Goal: Communication & Community: Answer question/provide support

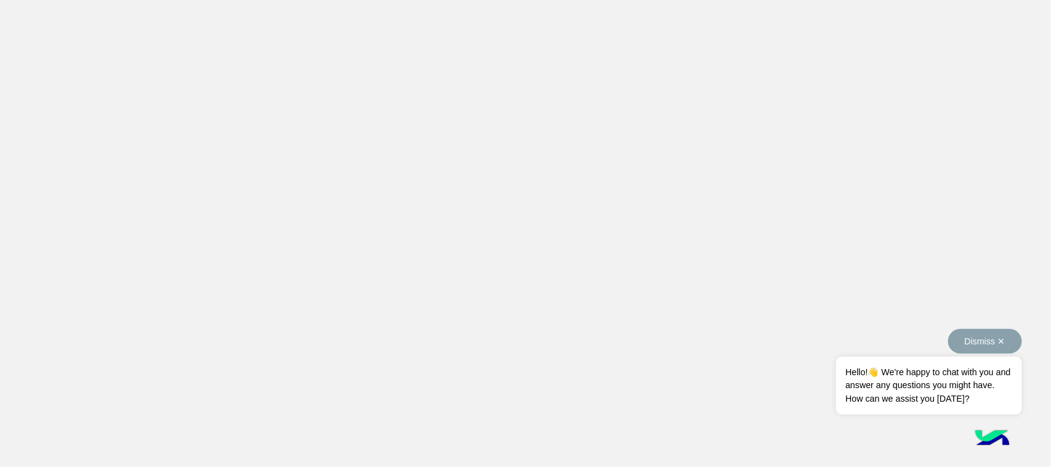
click at [1002, 337] on button "Dismiss ✕" at bounding box center [986, 341] width 74 height 25
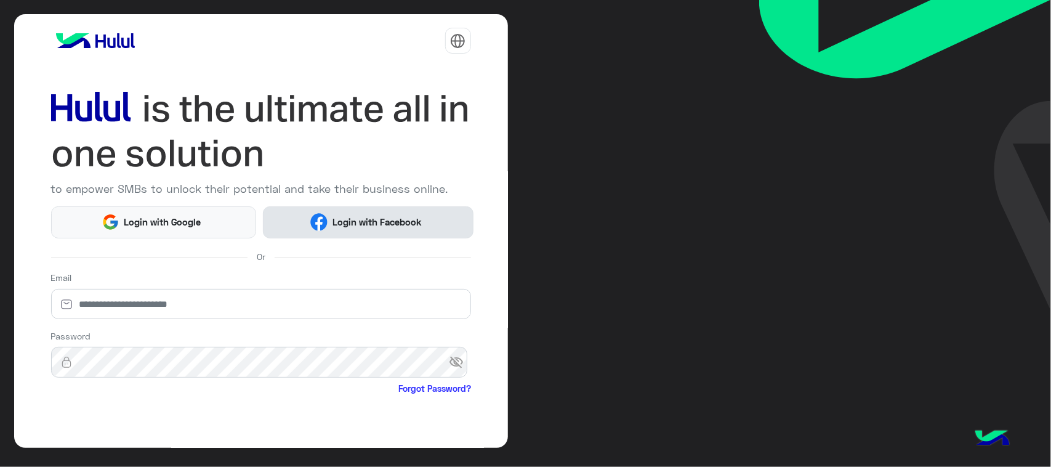
click at [379, 214] on button "Login with Facebook" at bounding box center [368, 222] width 210 height 32
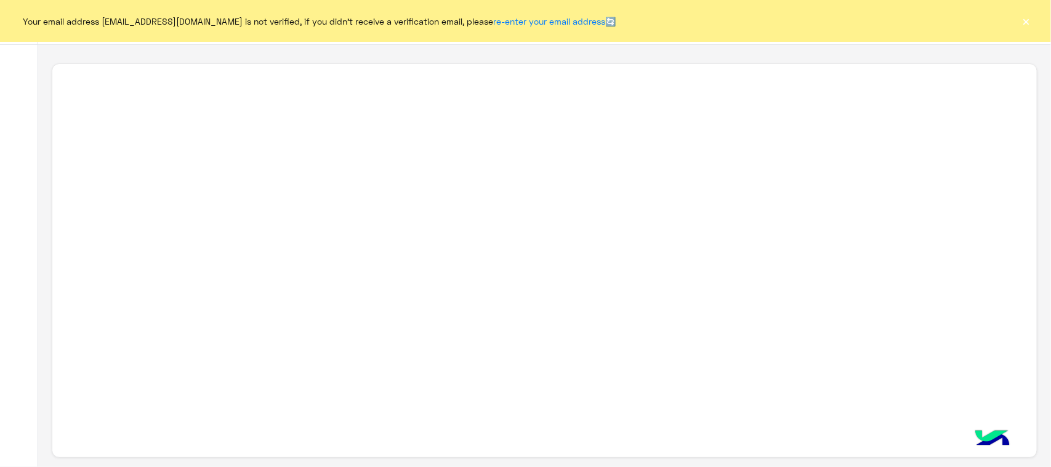
click at [1032, 20] on button "×" at bounding box center [1027, 21] width 12 height 12
drag, startPoint x: 1023, startPoint y: 37, endPoint x: 1023, endPoint y: 20, distance: 16.6
click at [1023, 20] on div "Your email address marwnfsahmed24.ydf1@gmail.com is not verified, if you didn't…" at bounding box center [525, 21] width 1051 height 42
click at [1023, 20] on button "×" at bounding box center [1027, 21] width 12 height 12
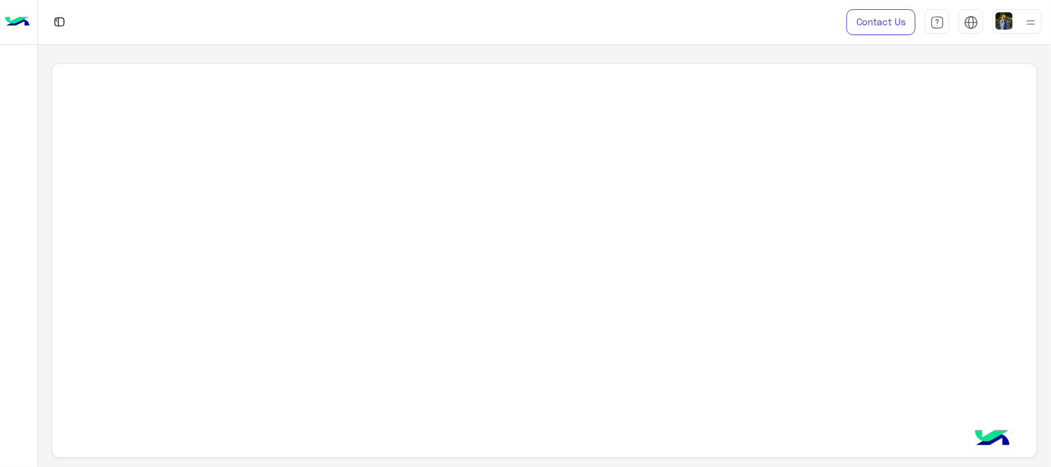
click at [1012, 19] on img at bounding box center [1004, 20] width 17 height 17
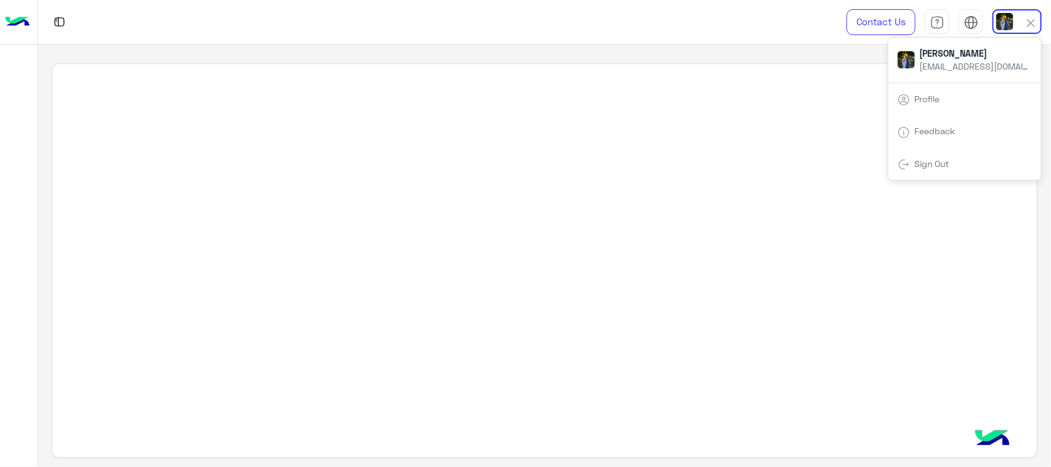
click at [942, 53] on span "مروه احمد" at bounding box center [975, 53] width 111 height 13
click at [916, 62] on span "مروه احمد marwnfsahmed24.ydf1@gmail.com" at bounding box center [975, 60] width 120 height 26
click at [915, 97] on span "Profile" at bounding box center [927, 99] width 34 height 10
click at [915, 100] on link "Profile" at bounding box center [927, 99] width 25 height 10
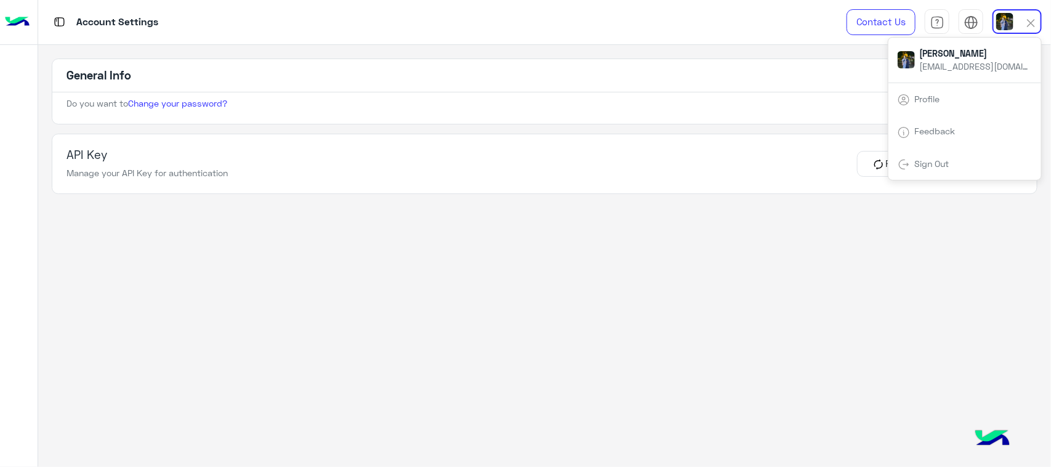
click at [915, 100] on link "Profile" at bounding box center [927, 99] width 25 height 10
click at [841, 250] on app-account-settings-information "General Info Do you want to Change your password? API Key Manage your API Key f…" at bounding box center [544, 256] width 1013 height 423
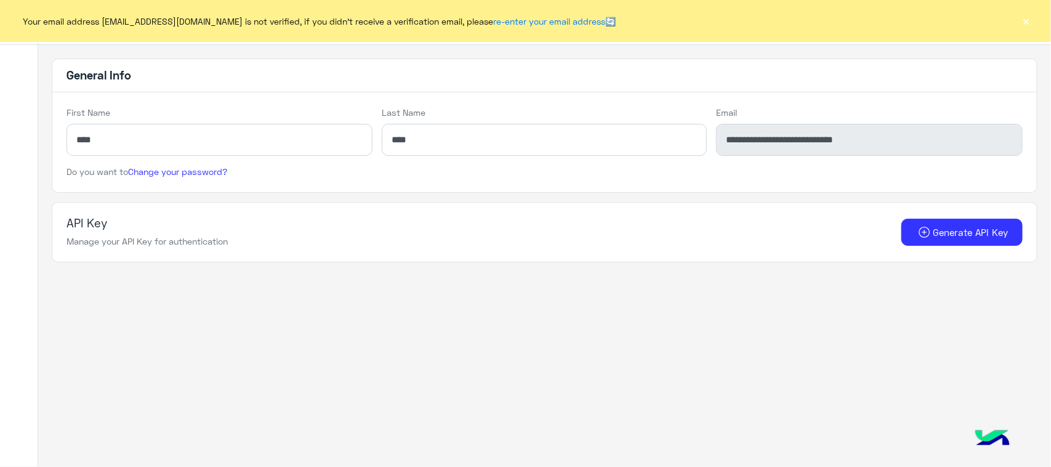
click at [1031, 26] on button "×" at bounding box center [1027, 21] width 12 height 12
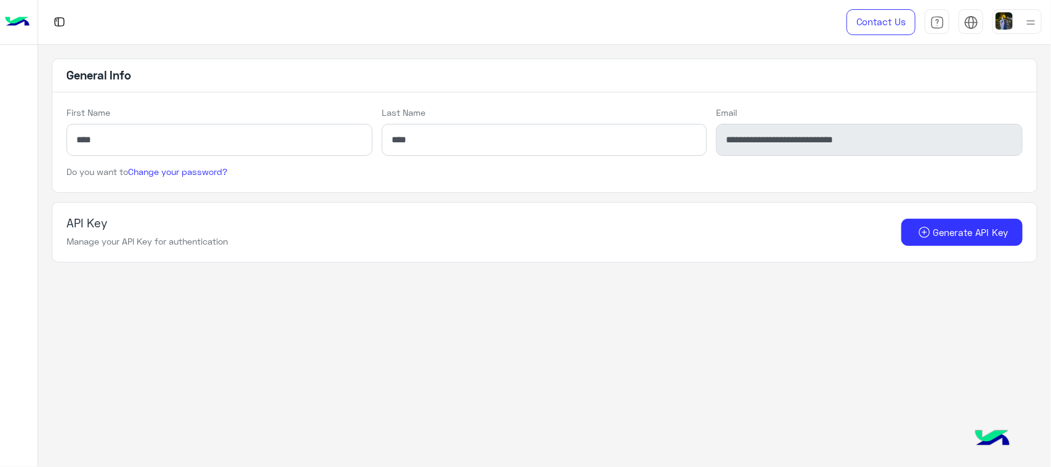
click at [9, 28] on img at bounding box center [17, 22] width 25 height 26
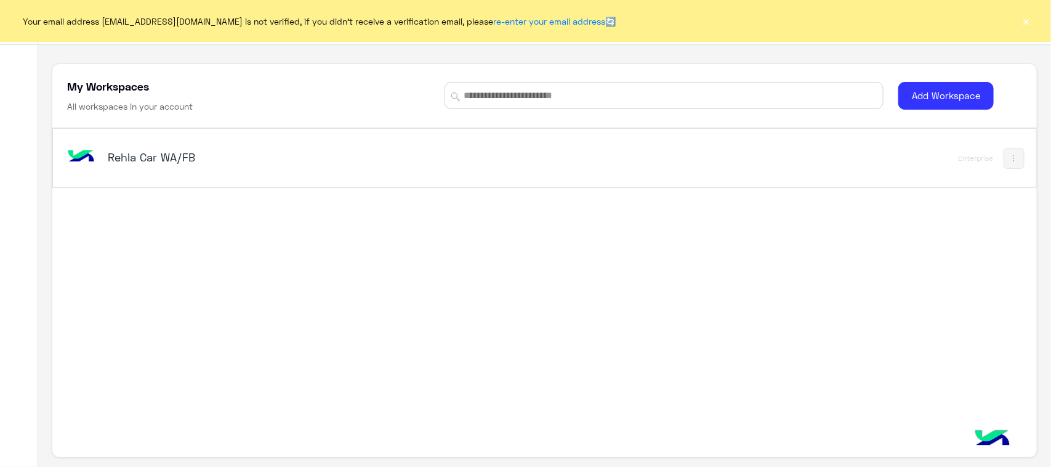
click at [129, 160] on h5 "Rehla Car WA/FB" at bounding box center [281, 157] width 346 height 15
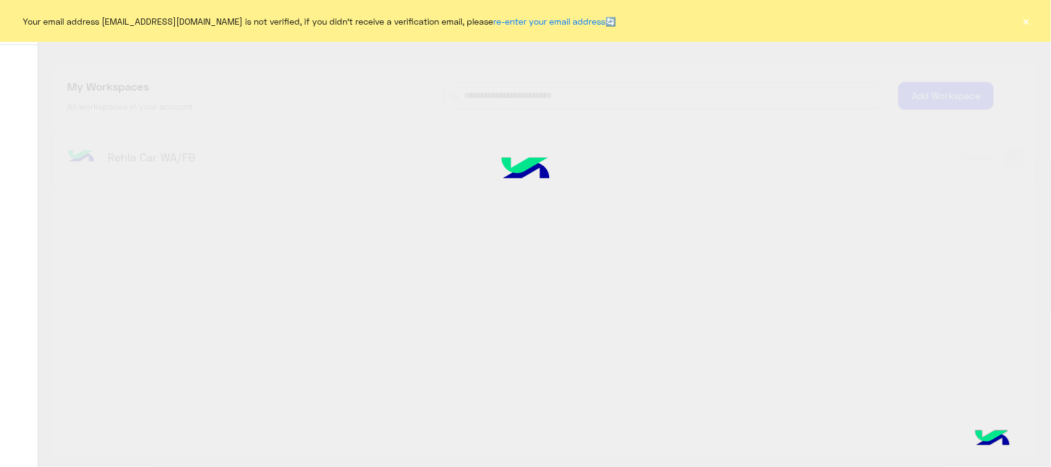
click at [1031, 22] on button "×" at bounding box center [1027, 21] width 12 height 12
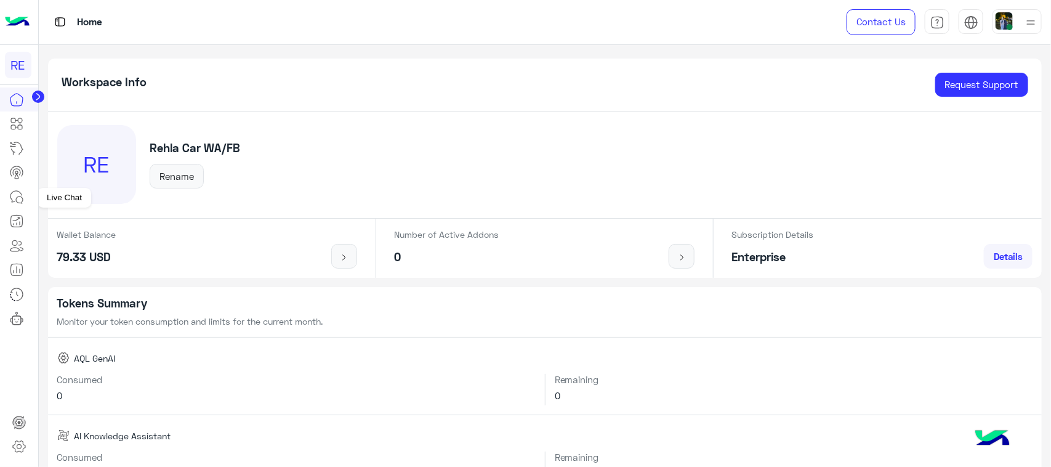
click at [14, 199] on icon at bounding box center [16, 197] width 15 height 15
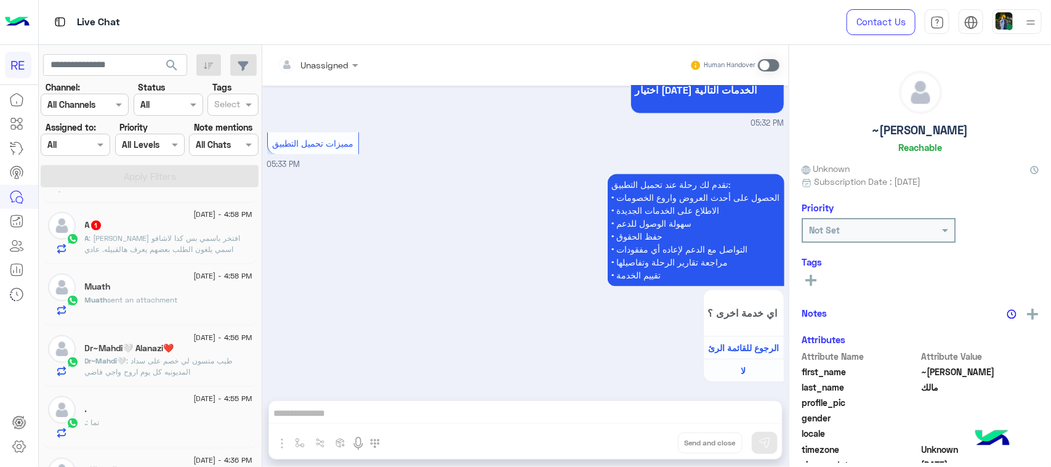
scroll to position [539, 0]
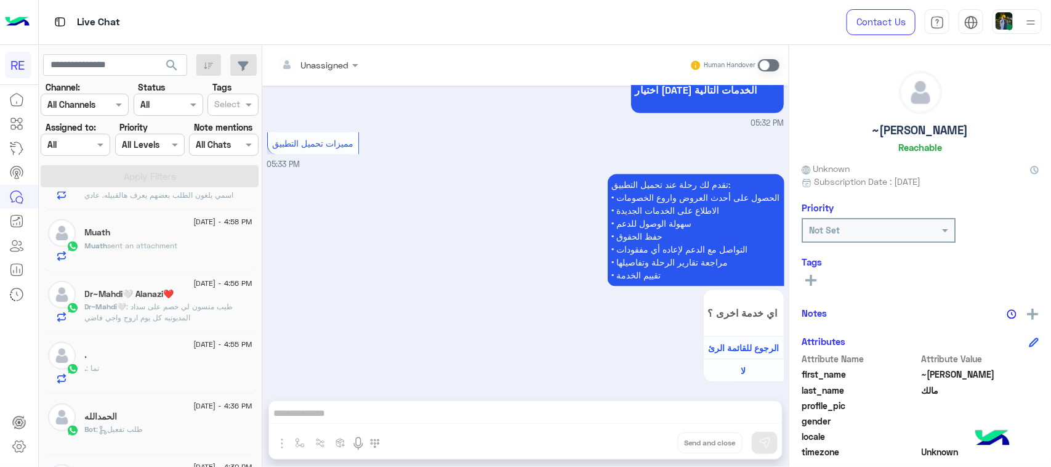
click at [207, 322] on p "Dr~Mahdi🤍 : طيب متسون لي خصم على سداد المديونيه كل يوم اروح واجي فاضي" at bounding box center [169, 312] width 168 height 22
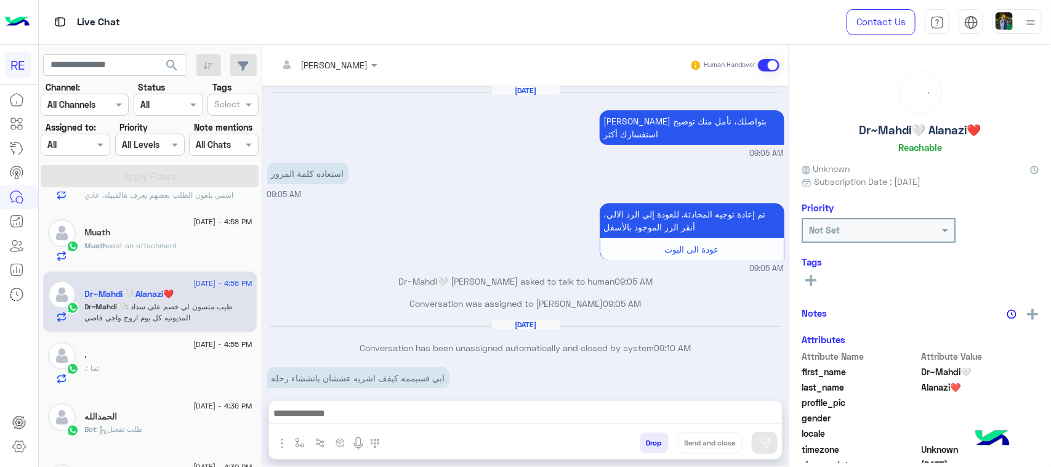
scroll to position [545, 0]
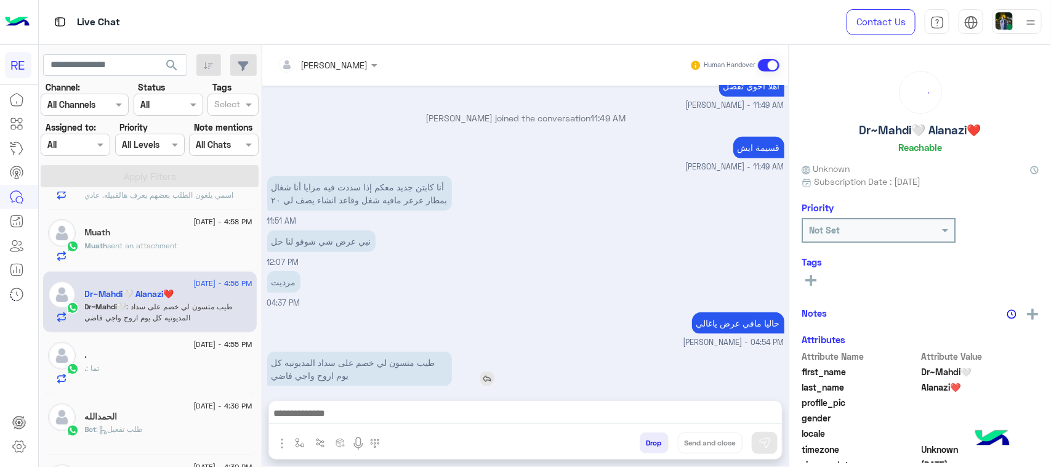
click at [399, 357] on p "طيب متسون لي خصم على سداد المديونيه كل يوم اروح واجي فاضي" at bounding box center [359, 369] width 185 height 34
click at [400, 357] on p "طيب متسون لي خصم على سداد المديونيه كل يوم اروح واجي فاضي" at bounding box center [359, 369] width 185 height 34
click at [397, 176] on p "أنا كابتن جديد معكم إذا سددت فيه مزايا أنا شغال بمطار عرعر مافيه شغل وقاعد انشا…" at bounding box center [359, 193] width 185 height 34
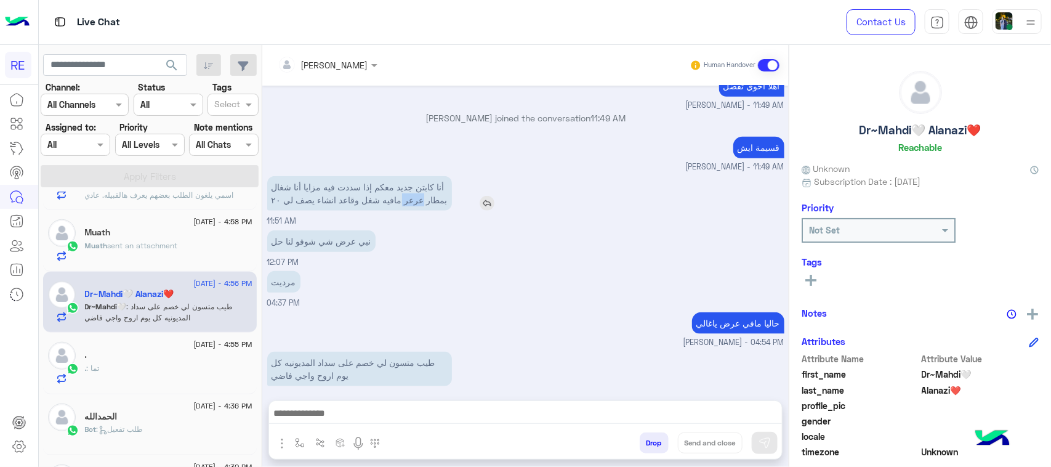
click at [397, 176] on p "أنا كابتن جديد معكم إذا سددت فيه مزايا أنا شغال بمطار عرعر مافيه شغل وقاعد انشا…" at bounding box center [359, 193] width 185 height 34
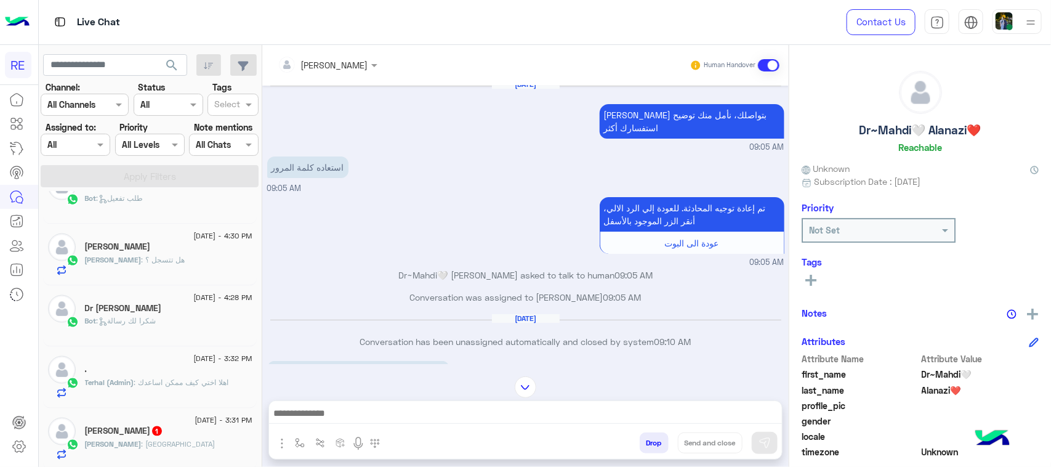
scroll to position [847, 0]
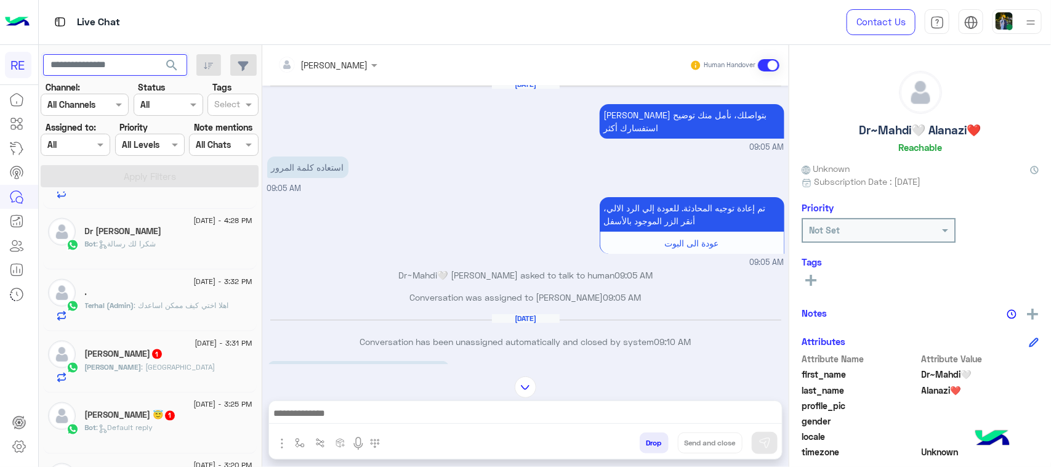
paste input "**********"
click at [60, 63] on input "**********" at bounding box center [115, 65] width 144 height 22
click at [59, 60] on input "**********" at bounding box center [115, 65] width 144 height 22
type input "*********"
click at [169, 68] on span "search" at bounding box center [171, 65] width 15 height 15
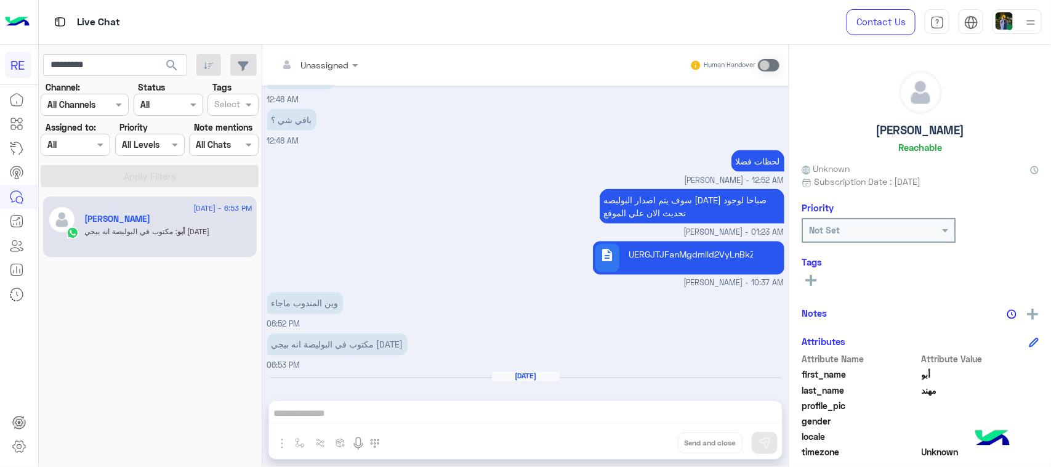
scroll to position [960, 0]
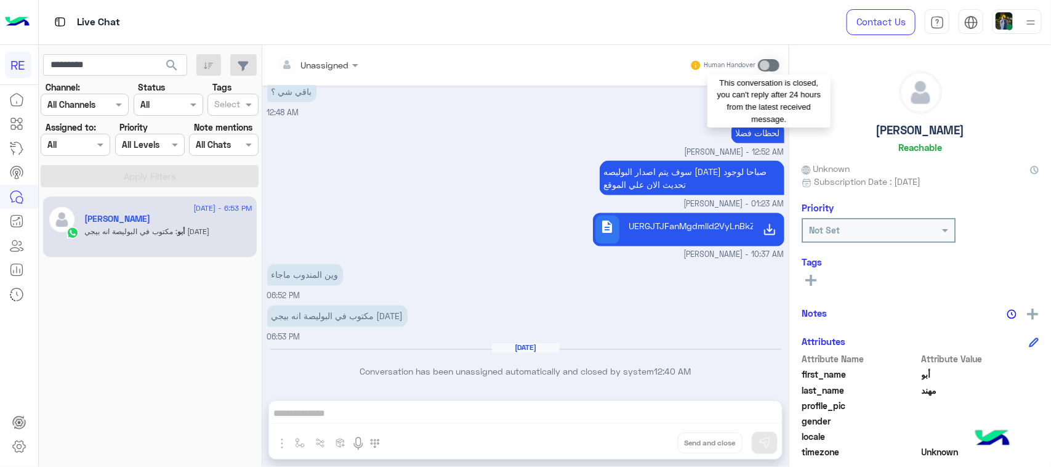
click at [776, 63] on span at bounding box center [769, 65] width 22 height 12
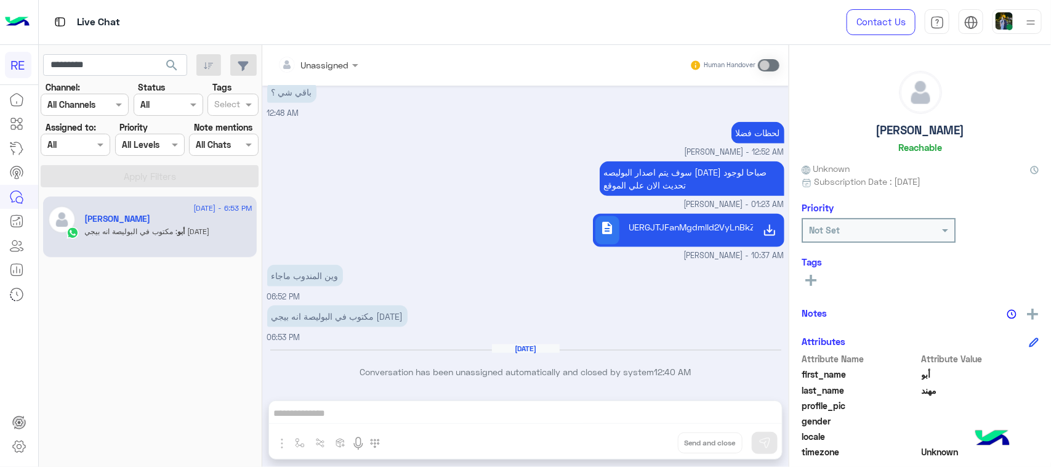
scroll to position [4914, 0]
click at [97, 60] on input "*********" at bounding box center [115, 65] width 144 height 22
click at [168, 68] on span "search" at bounding box center [171, 65] width 15 height 15
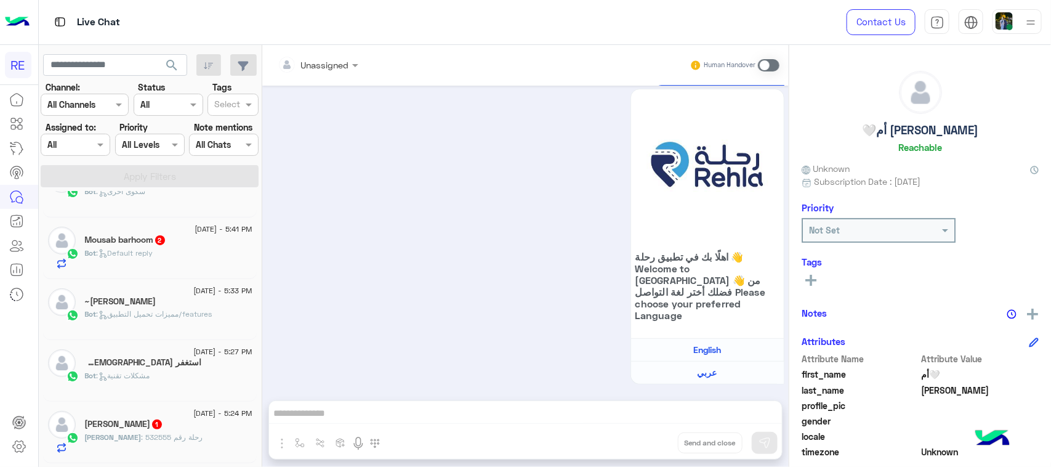
scroll to position [77, 0]
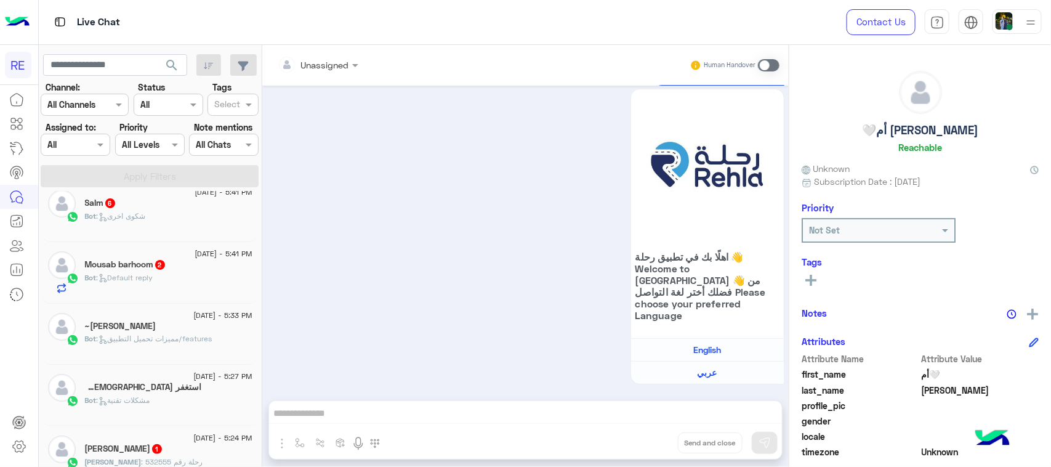
click at [174, 235] on div "12 August - 5:41 PM Salm 6 Bot : شكوى اخرى" at bounding box center [150, 211] width 214 height 62
click at [174, 224] on div "Bot : شكوى اخرى" at bounding box center [169, 222] width 168 height 22
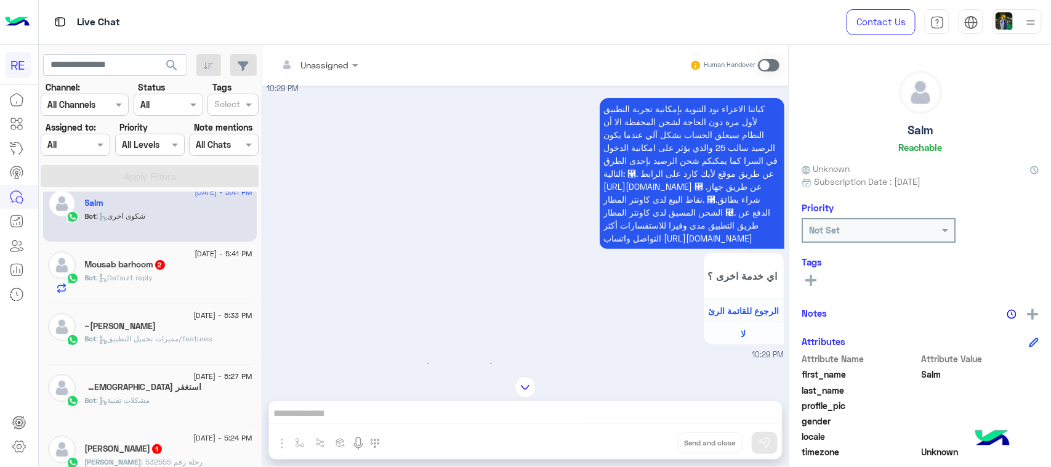
scroll to position [547, 0]
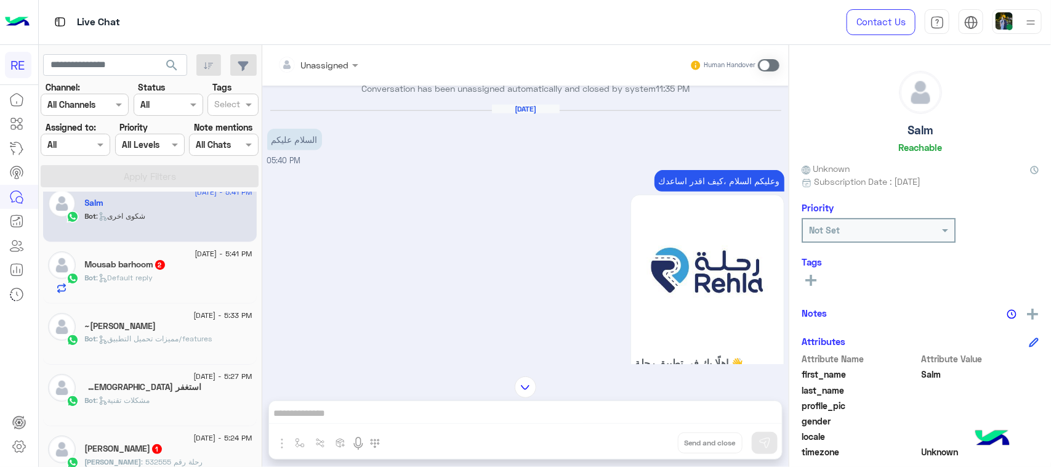
click at [758, 188] on p "وعليكم السلام ،كيف اقدر اساعدك" at bounding box center [720, 181] width 130 height 22
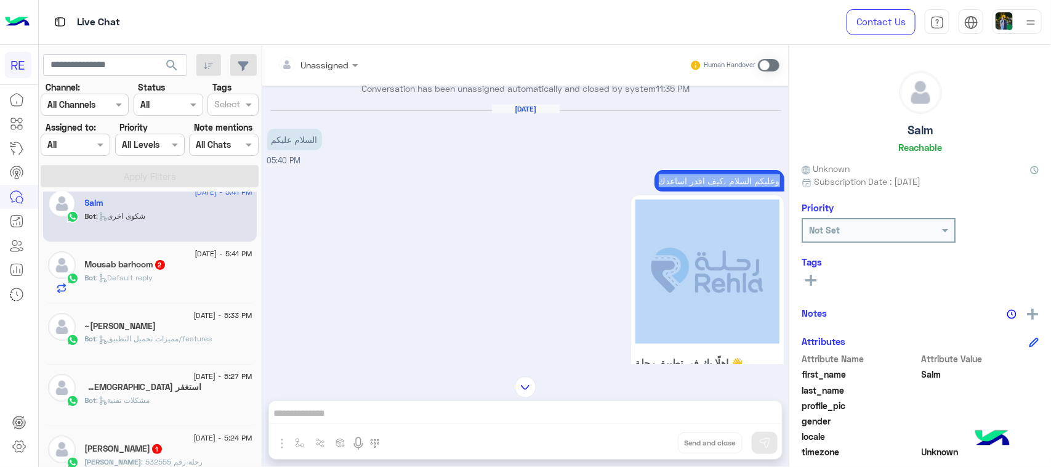
click at [758, 188] on p "وعليكم السلام ،كيف اقدر اساعدك" at bounding box center [720, 181] width 130 height 22
copy div "وعليكم السلام ،كيف اقدر اساعدك"
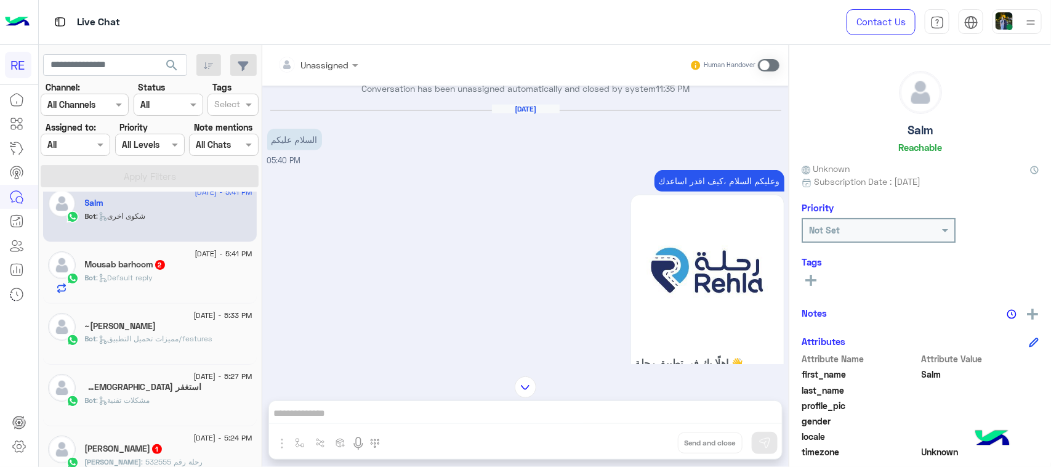
click at [764, 69] on span at bounding box center [769, 65] width 22 height 12
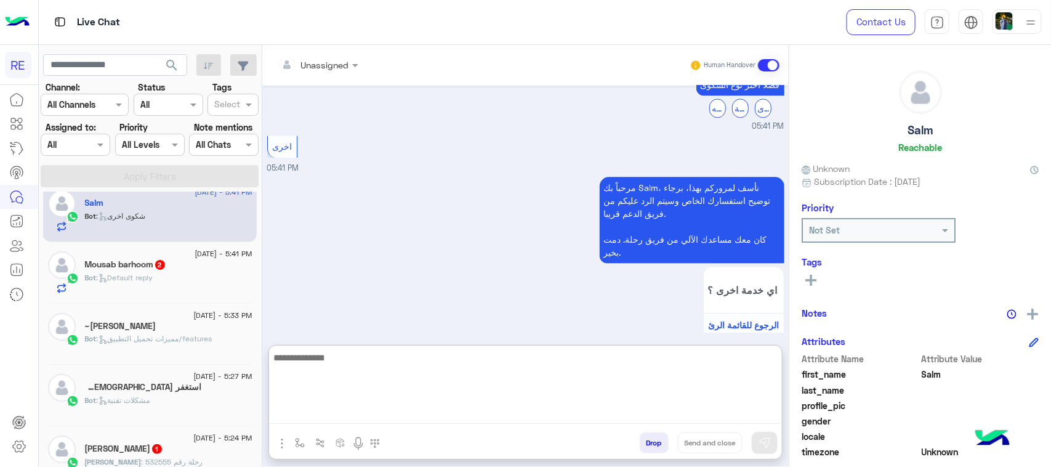
click at [509, 415] on textarea at bounding box center [525, 387] width 513 height 74
paste textarea "**********"
type textarea "**********"
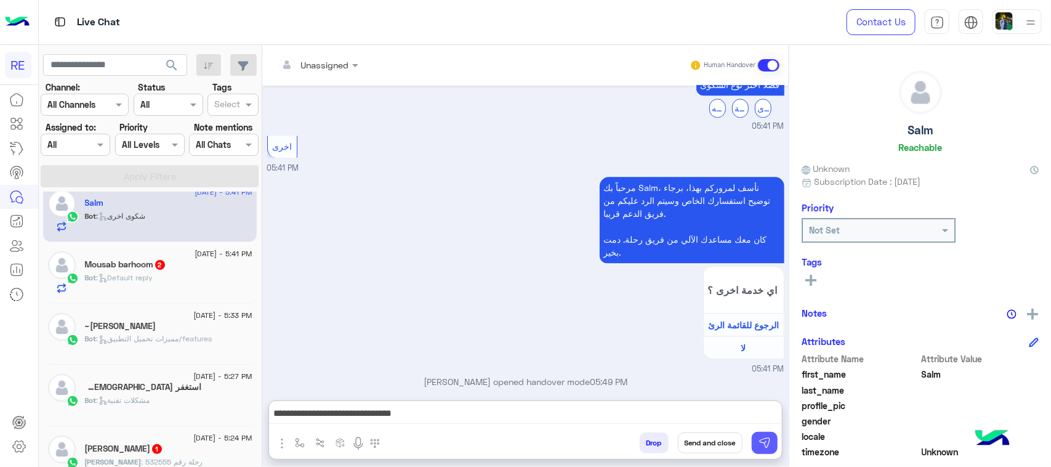
click at [761, 442] on img at bounding box center [765, 443] width 12 height 12
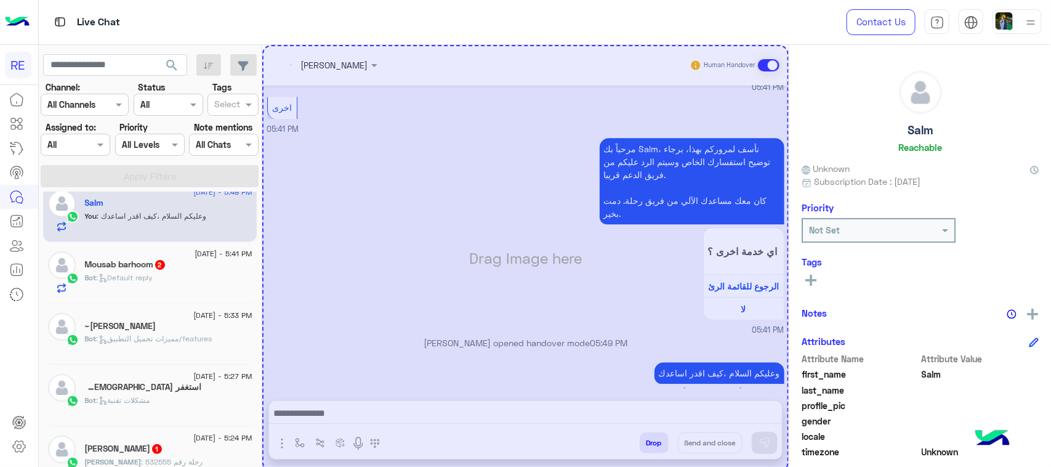
scroll to position [1478, 0]
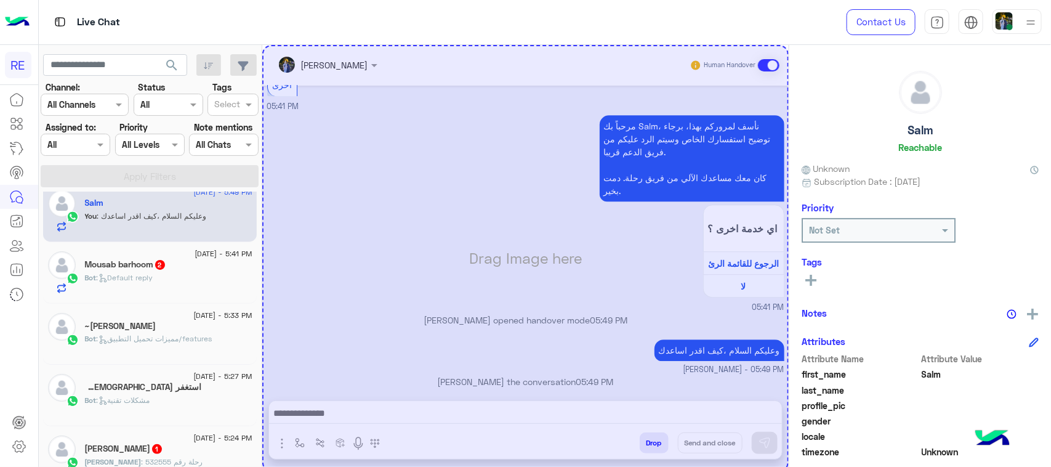
click at [535, 333] on div "Drag Image here" at bounding box center [525, 258] width 527 height 427
drag, startPoint x: 700, startPoint y: 160, endPoint x: 702, endPoint y: 392, distance: 231.6
click at [707, 393] on div "Drag Image here" at bounding box center [525, 258] width 527 height 427
drag, startPoint x: 1011, startPoint y: 328, endPoint x: 1005, endPoint y: 320, distance: 9.6
click at [1008, 322] on div "Salm Reachable Unknown Subscription Date : 01/13/2024 Priority Not Set Tags See…" at bounding box center [921, 254] width 262 height 418
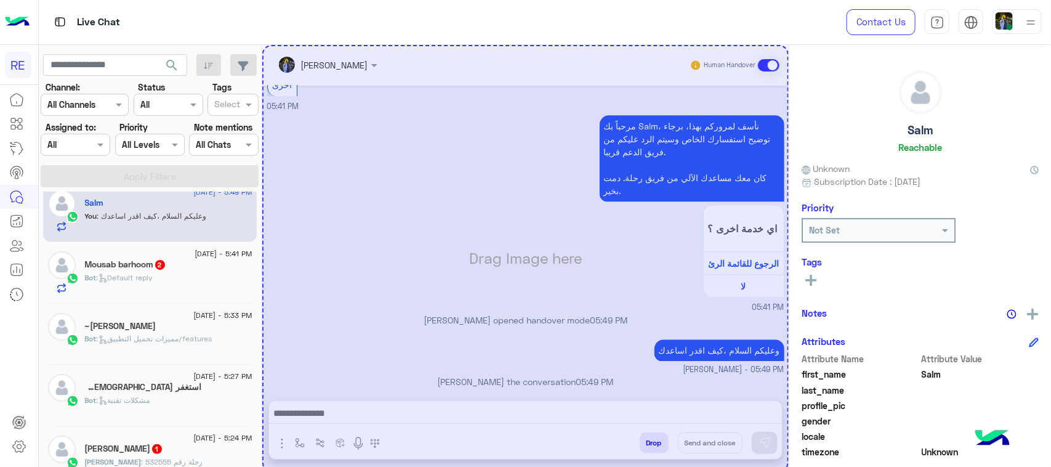
click at [992, 315] on div "Notes" at bounding box center [920, 312] width 237 height 15
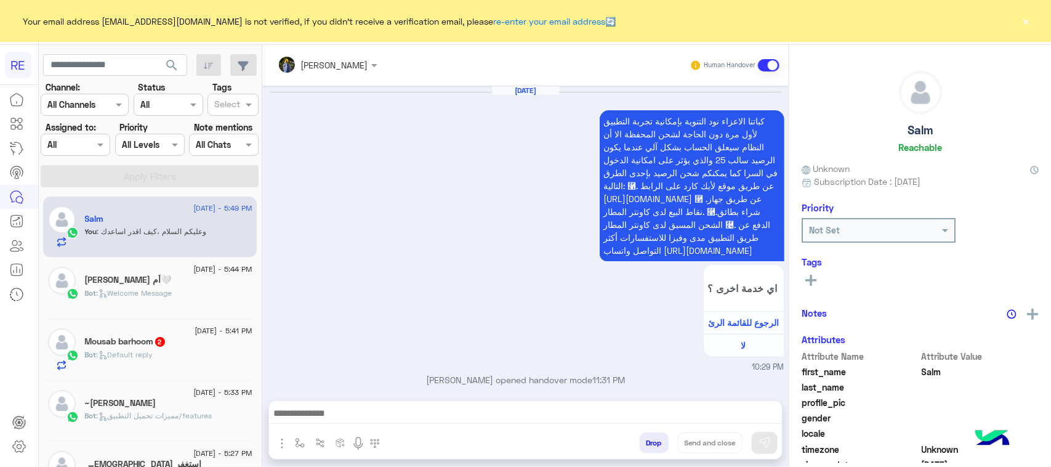
scroll to position [1329, 0]
